Goal: Task Accomplishment & Management: Manage account settings

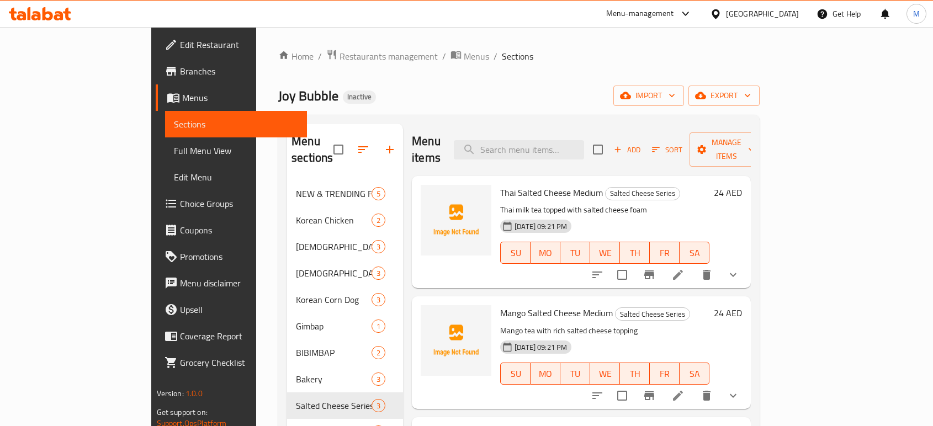
scroll to position [155, 0]
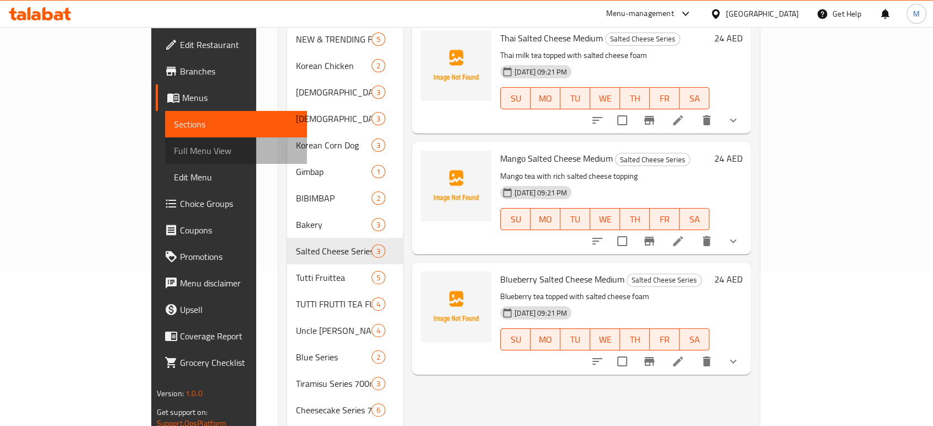
click at [174, 155] on span "Full Menu View" at bounding box center [236, 150] width 124 height 13
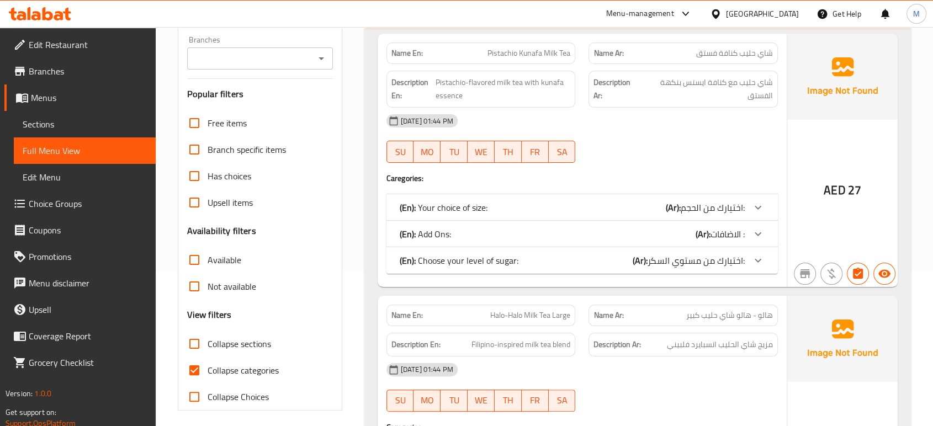
click at [697, 385] on div "10-08-2025 01:44 PM SU MO TU WE TH FR SA" at bounding box center [582, 388] width 405 height 62
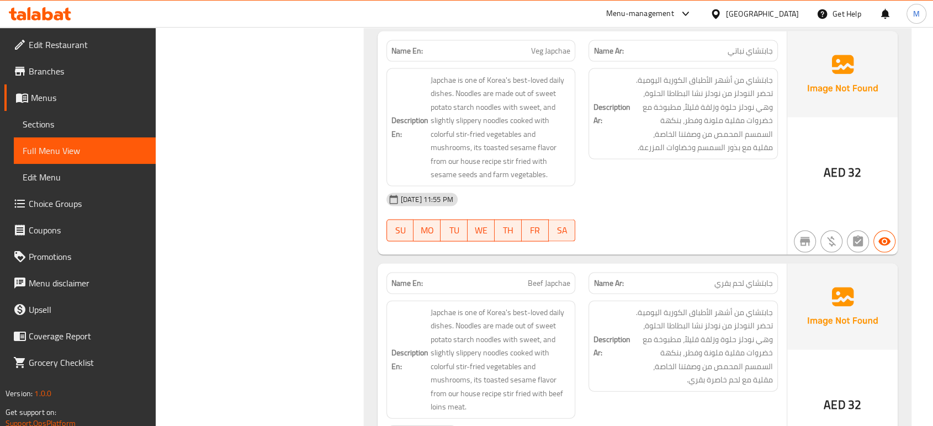
scroll to position [2337, 0]
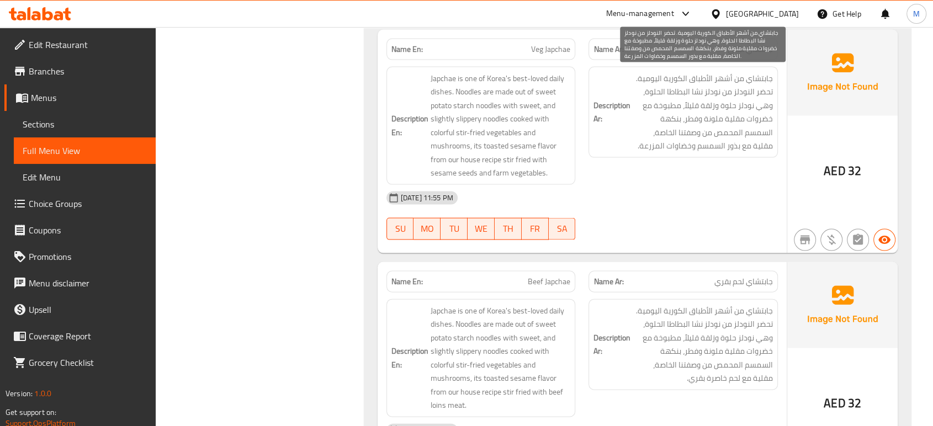
click at [679, 145] on span "جابتشاي من أشهر الأطباق الكورية اليومية. تحضر النودلز من نودلز نشا البطاطا الحل…" at bounding box center [703, 112] width 140 height 81
copy span "وخضاوات"
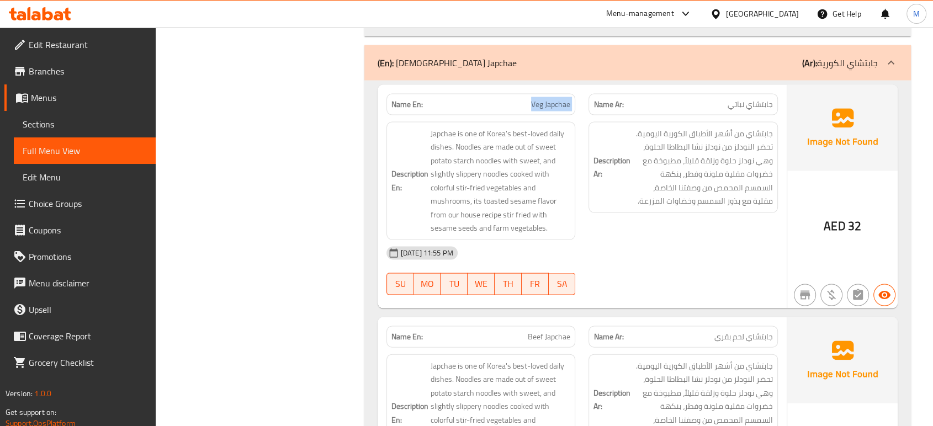
scroll to position [2264, 0]
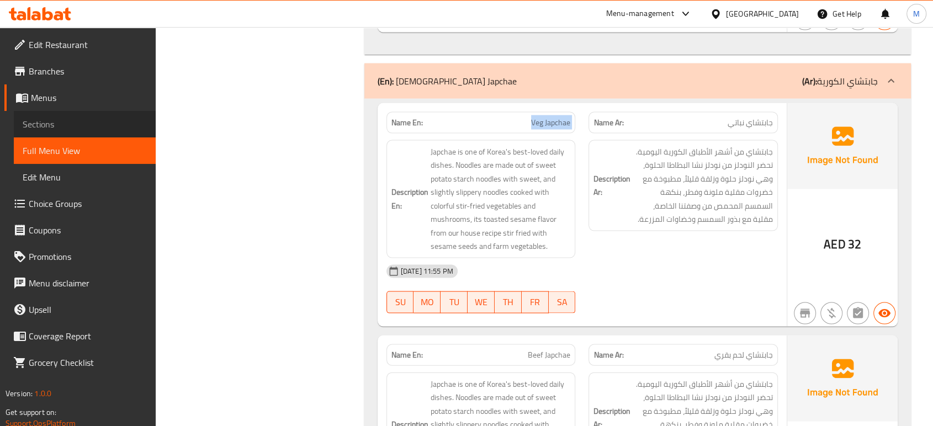
click at [45, 118] on span "Sections" at bounding box center [85, 124] width 124 height 13
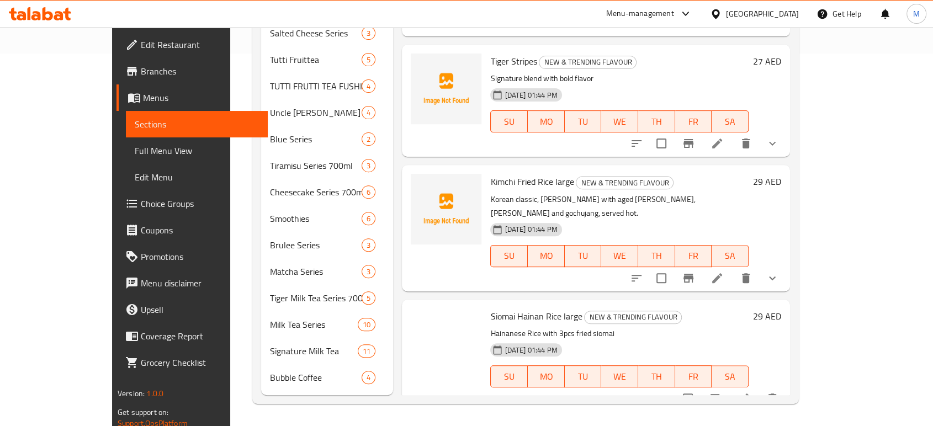
scroll to position [155, 0]
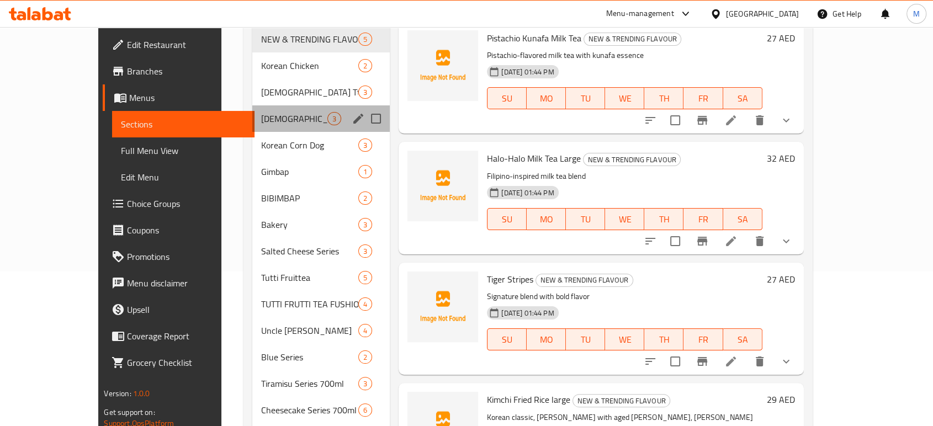
click at [258, 111] on div "Korean Japchae 3" at bounding box center [321, 118] width 138 height 26
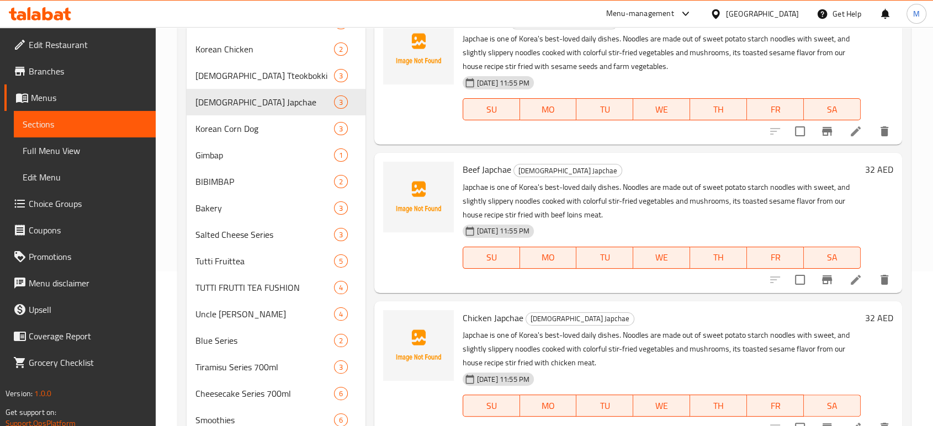
click at [853, 145] on div "Menu items Add Sort Manage items Veg Japchae Korean Japchae Japchae is one of K…" at bounding box center [633, 283] width 536 height 628
click at [853, 140] on li at bounding box center [855, 131] width 31 height 20
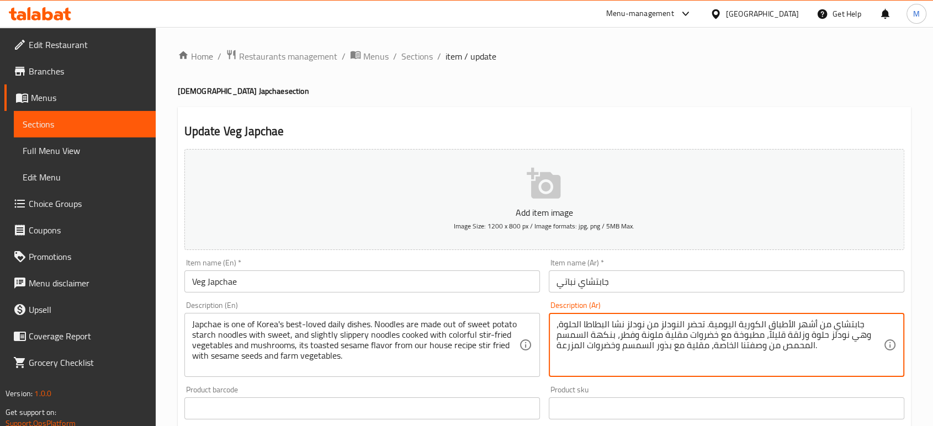
scroll to position [353, 0]
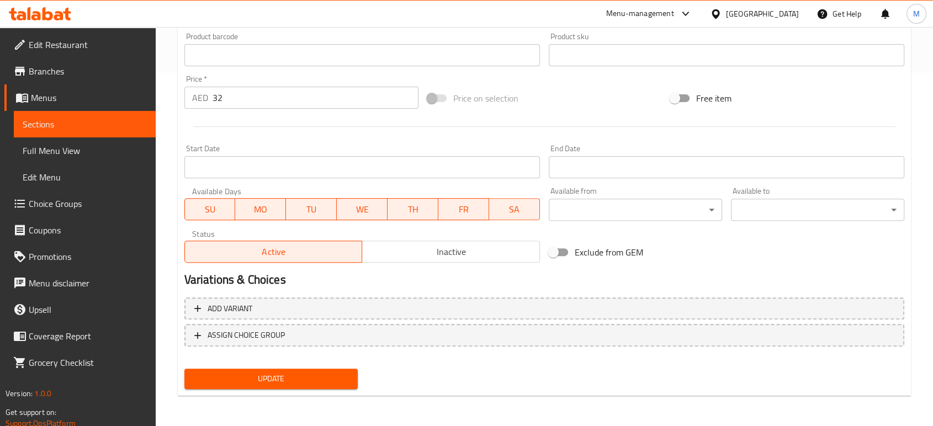
type textarea "جابتشاي من أشهر الأطباق الكورية اليومية. تحضر النودلز من نودلز نشا البطاطا الحل…"
click at [280, 385] on span "Update" at bounding box center [271, 379] width 156 height 14
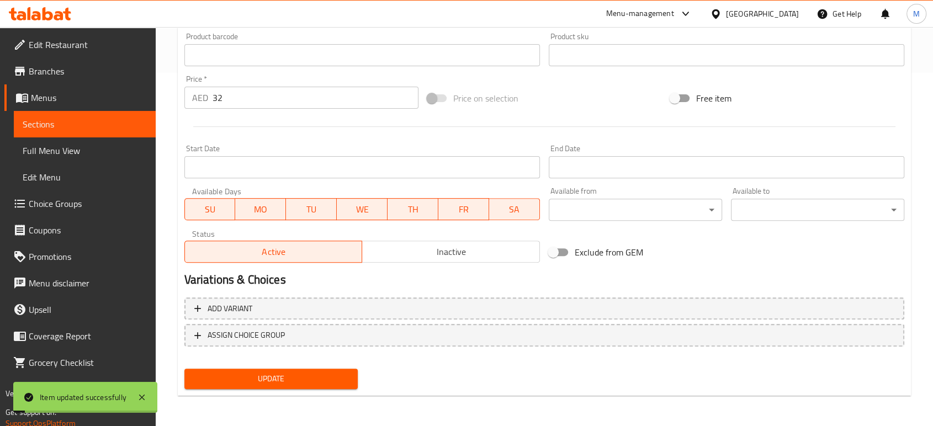
click at [67, 153] on span "Full Menu View" at bounding box center [85, 150] width 124 height 13
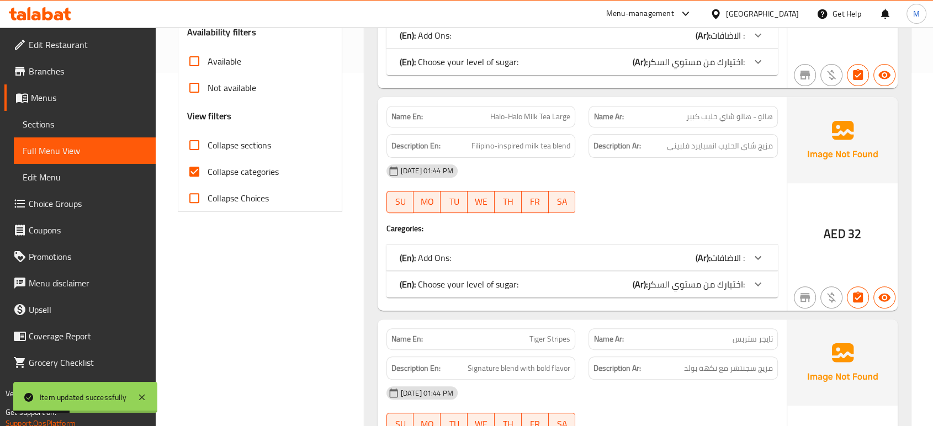
scroll to position [2169, 0]
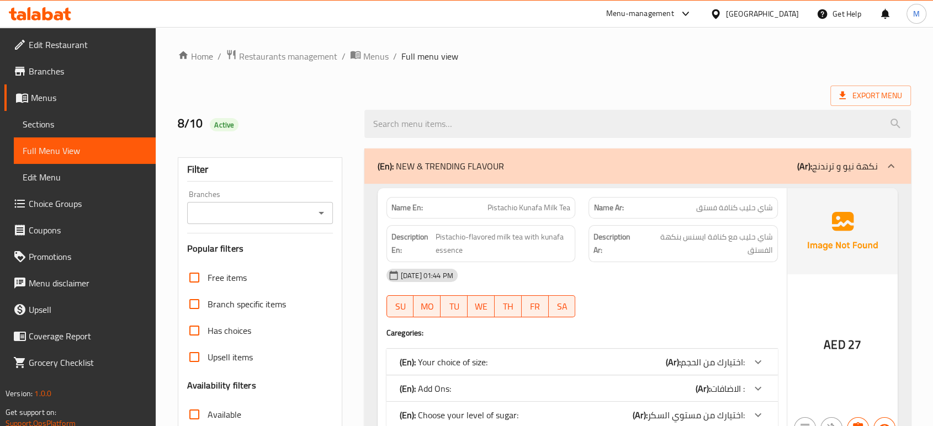
scroll to position [373, 0]
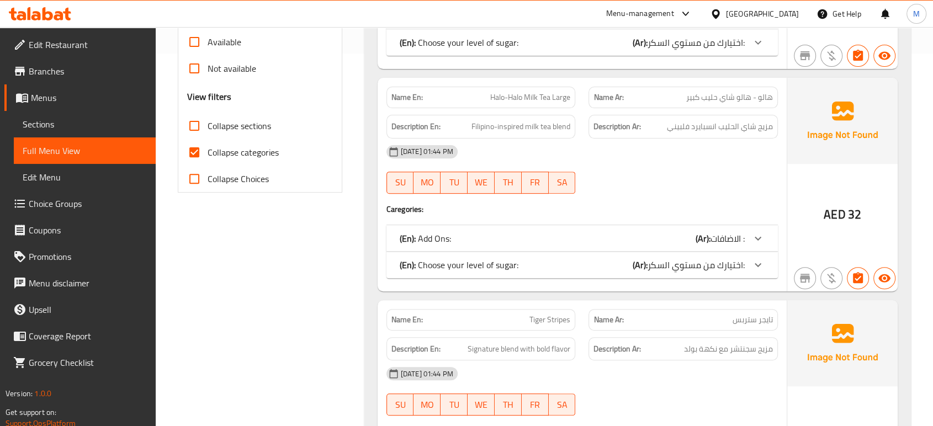
click at [194, 156] on input "Collapse categories" at bounding box center [194, 152] width 26 height 26
checkbox input "false"
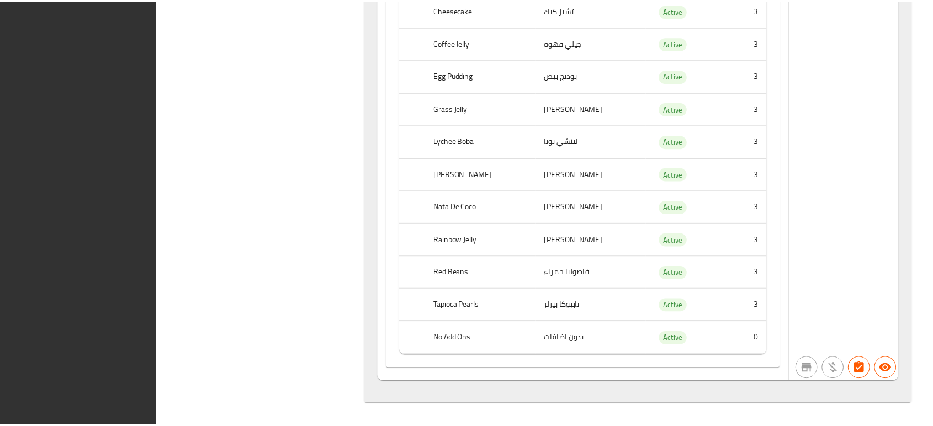
scroll to position [73754, 0]
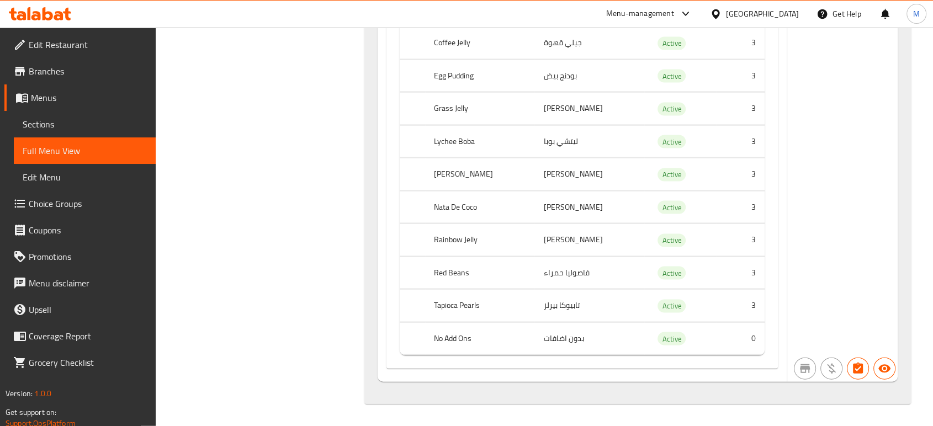
click at [755, 17] on div "United Arab Emirates" at bounding box center [762, 14] width 73 height 12
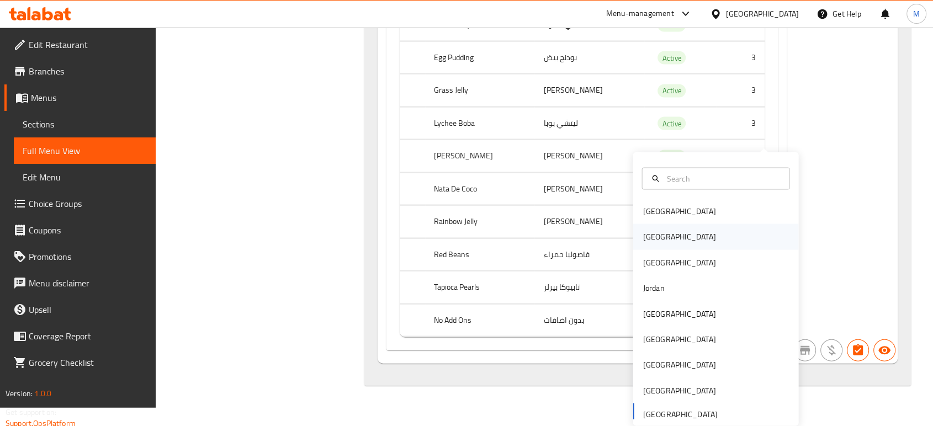
click at [662, 224] on div "[GEOGRAPHIC_DATA]" at bounding box center [716, 236] width 166 height 25
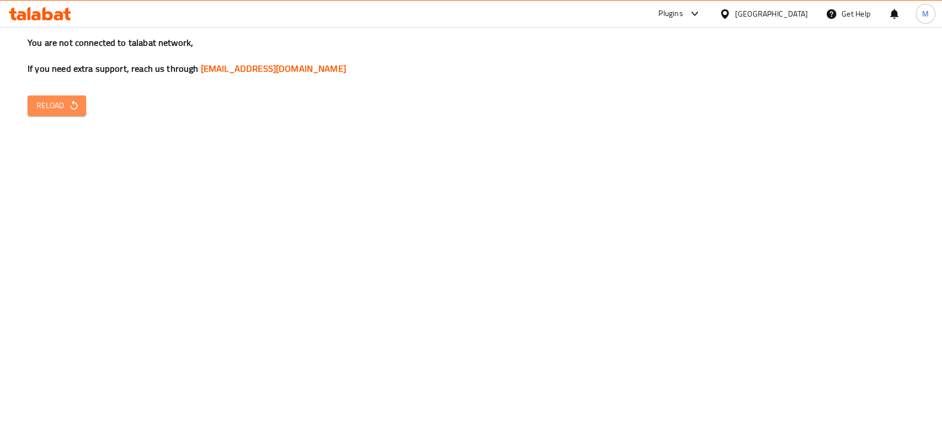
click at [70, 104] on icon "button" at bounding box center [73, 105] width 11 height 11
click at [798, 7] on div "[GEOGRAPHIC_DATA]" at bounding box center [763, 14] width 107 height 26
click at [799, 15] on div "[GEOGRAPHIC_DATA]" at bounding box center [771, 14] width 73 height 12
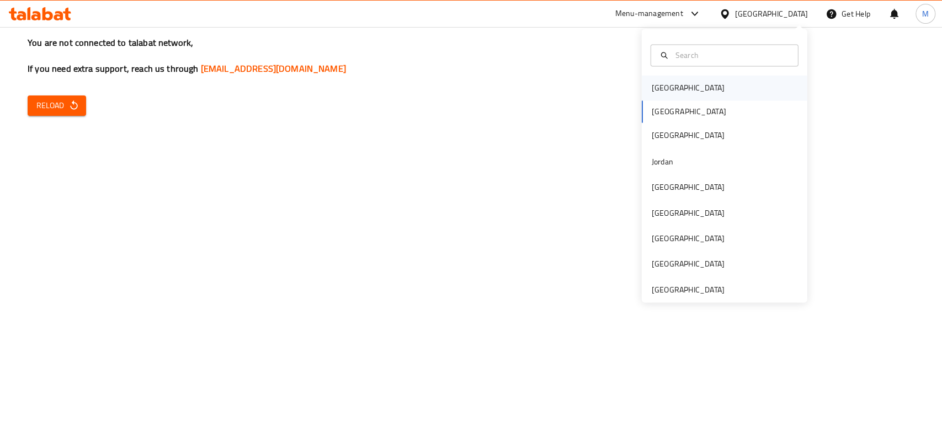
click at [676, 79] on div "Bahrain" at bounding box center [688, 87] width 91 height 25
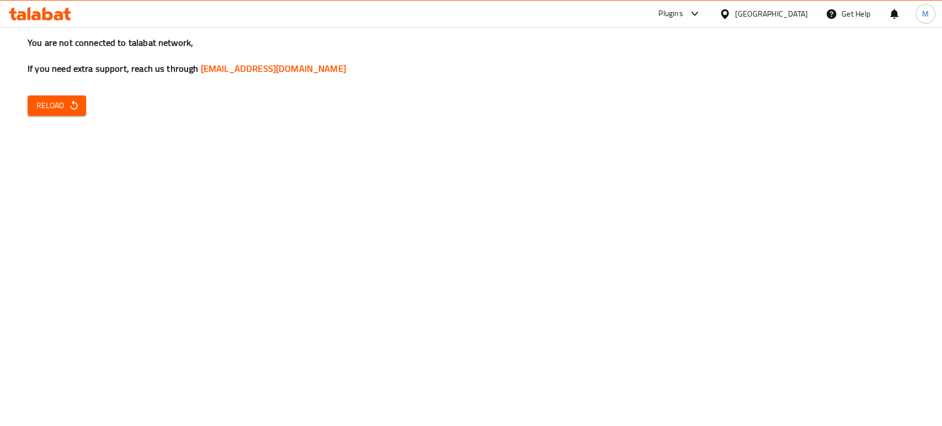
click at [790, 8] on div "Bahrain" at bounding box center [771, 14] width 73 height 12
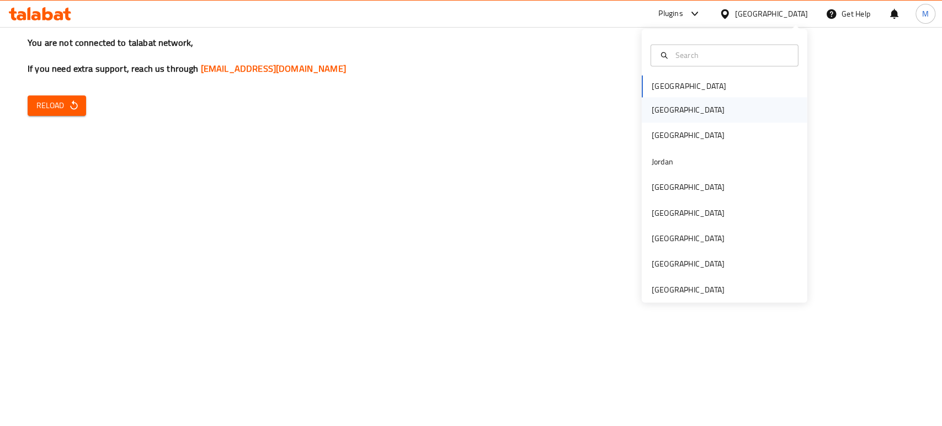
click at [655, 105] on div "[GEOGRAPHIC_DATA]" at bounding box center [688, 110] width 73 height 12
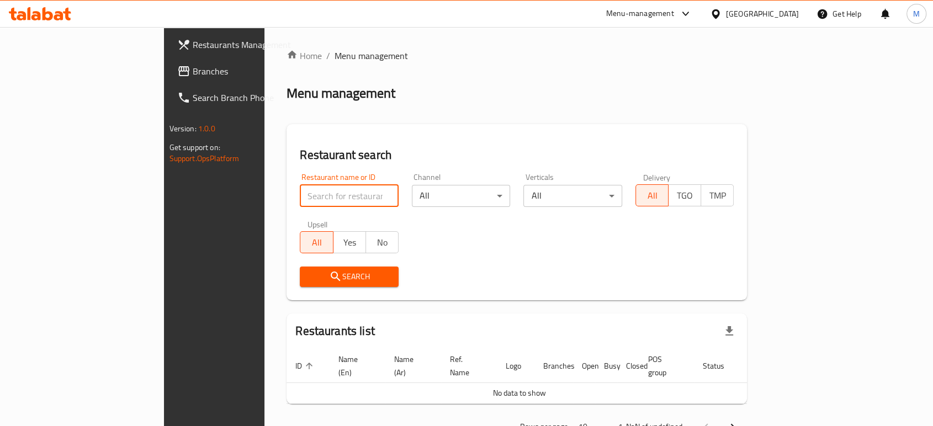
click at [300, 186] on input "search" at bounding box center [349, 196] width 99 height 22
paste input "672481"
type input "672481"
click button "Search" at bounding box center [349, 277] width 99 height 20
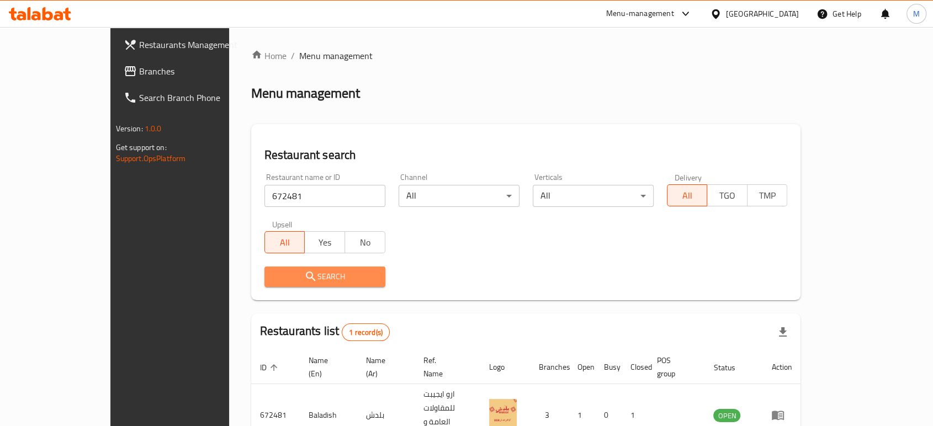
click at [273, 273] on span "Search" at bounding box center [324, 277] width 103 height 14
